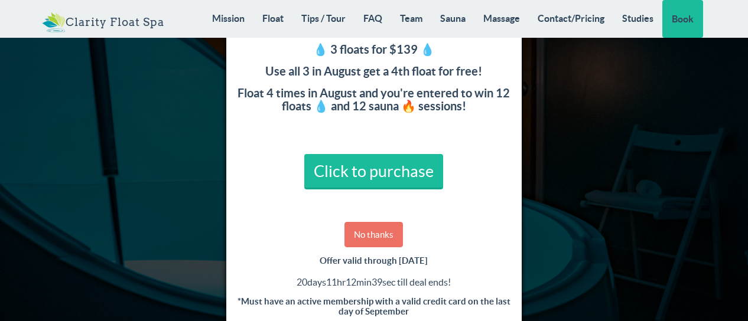
click at [377, 235] on link "No thanks" at bounding box center [374, 234] width 59 height 25
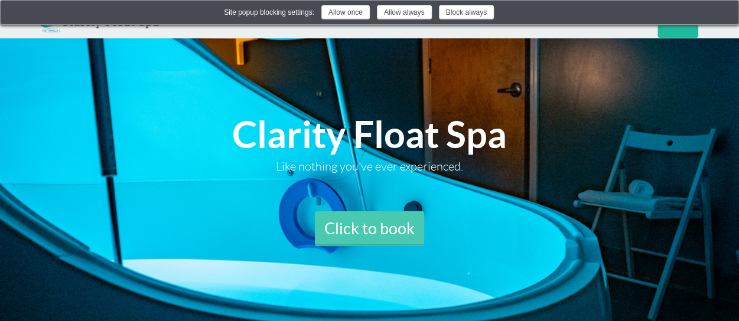
click at [377, 235] on link "Click to book" at bounding box center [369, 229] width 109 height 35
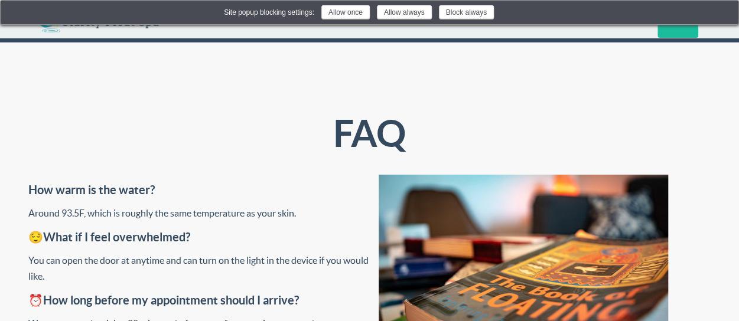
scroll to position [3575, 0]
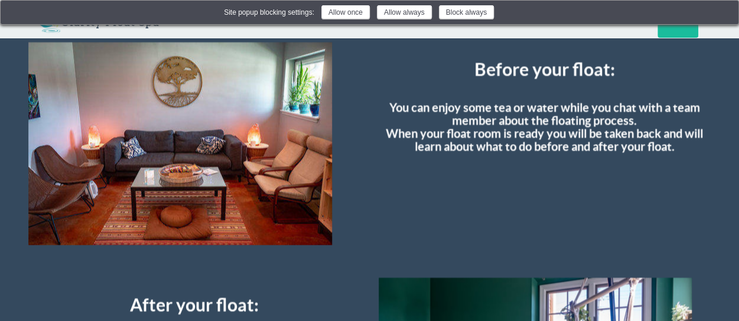
click at [717, 108] on div "Before your float: You can enjoy some tea or water while you chat with a team m…" at bounding box center [545, 103] width 350 height 120
click at [727, 17] on img at bounding box center [721, 13] width 9 height 9
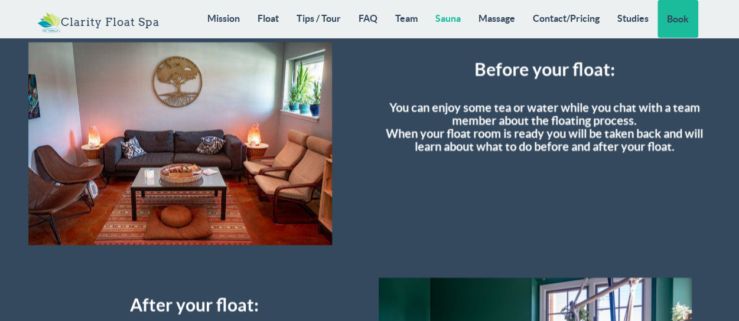
click at [445, 14] on link "Sauna" at bounding box center [448, 18] width 43 height 37
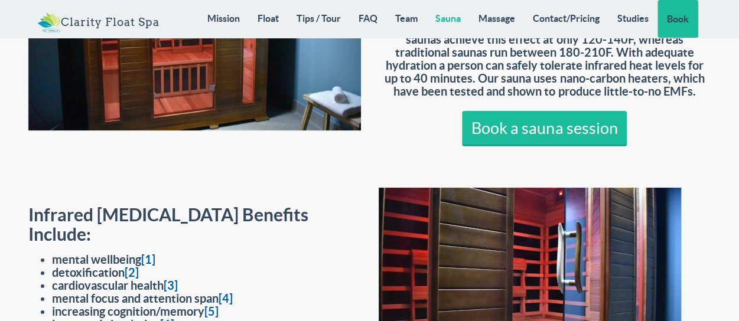
scroll to position [8895, 0]
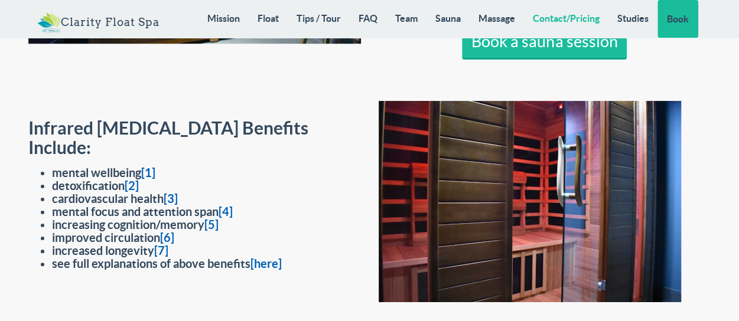
click at [576, 17] on link "Contact/Pricing" at bounding box center [566, 18] width 85 height 37
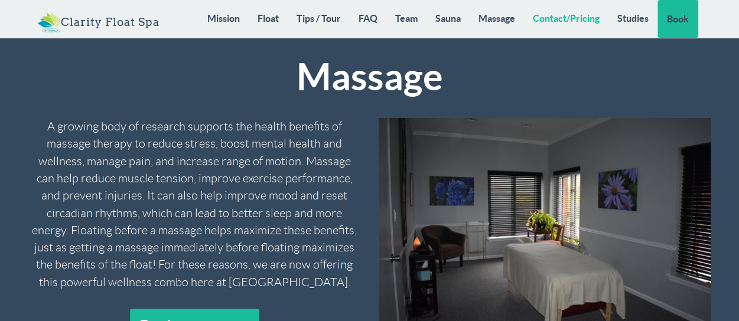
scroll to position [9477, 0]
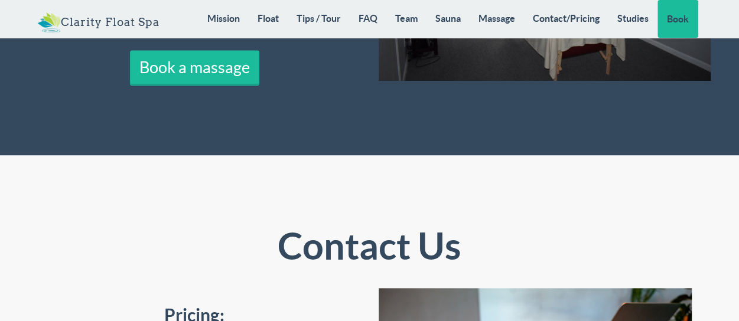
scroll to position [9548, 0]
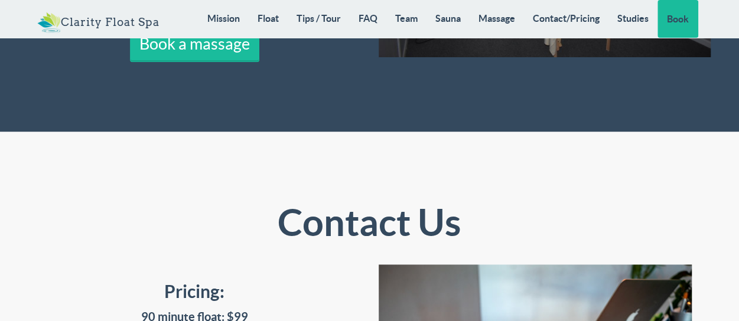
drag, startPoint x: 745, startPoint y: 314, endPoint x: 294, endPoint y: 108, distance: 495.1
click at [294, 203] on h2 "Contact Us" at bounding box center [369, 223] width 333 height 41
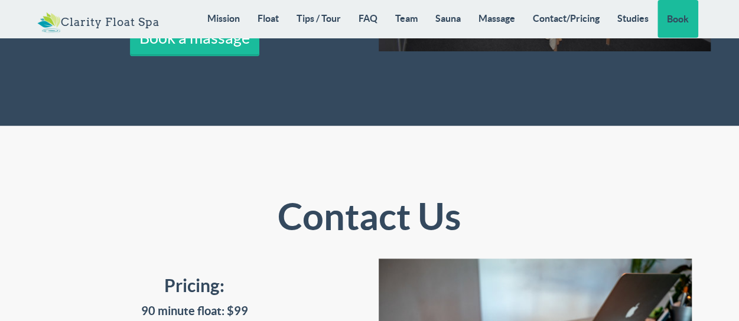
scroll to position [9555, 0]
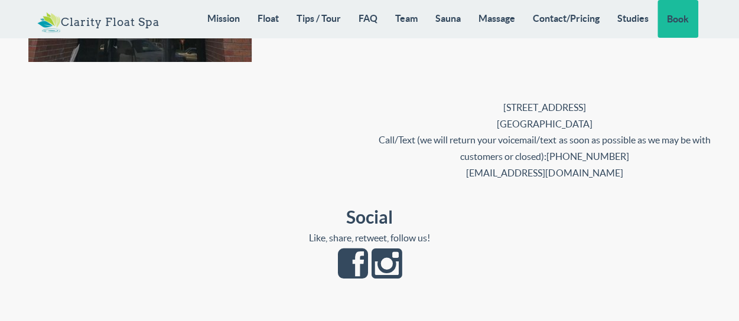
scroll to position [10692, 0]
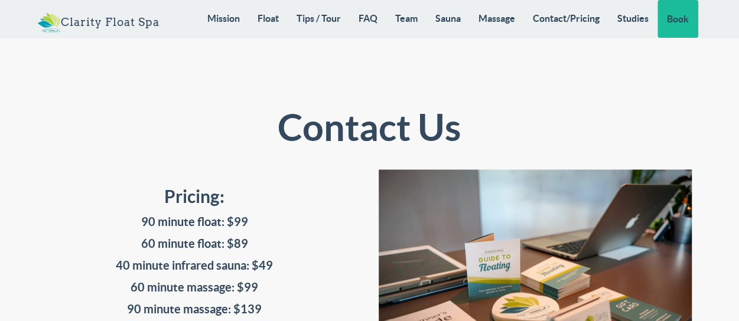
scroll to position [9510, 0]
